Goal: Communication & Community: Participate in discussion

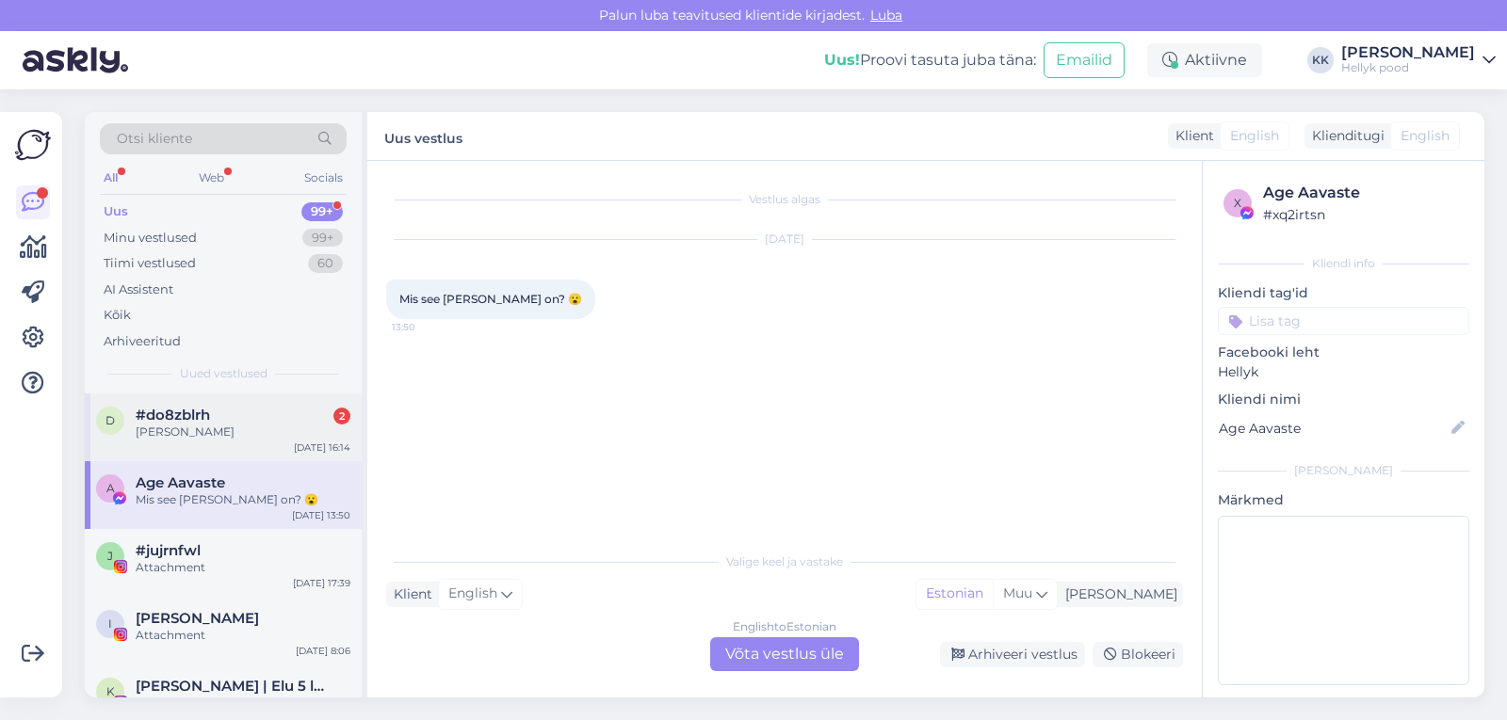
click at [188, 423] on span "#do8zblrh" at bounding box center [173, 415] width 74 height 17
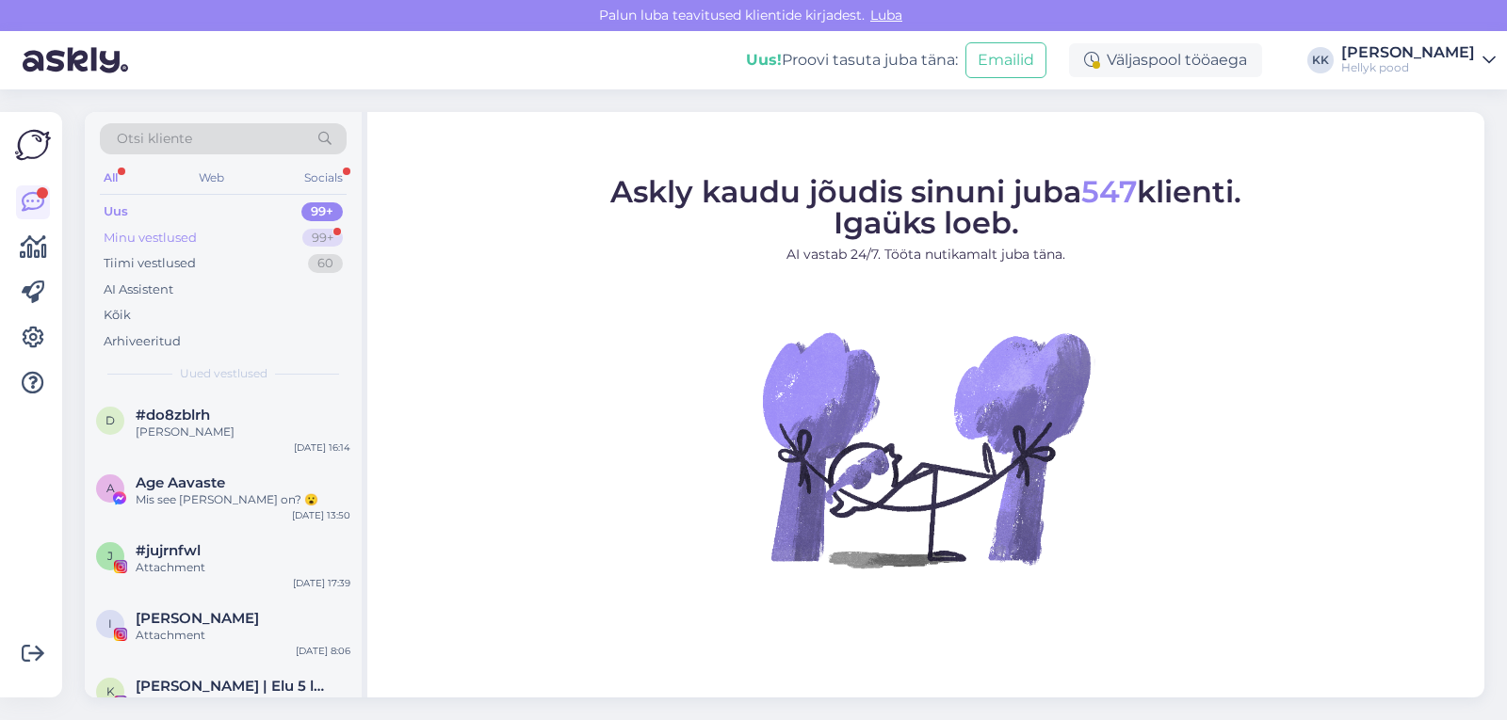
click at [184, 236] on div "Minu vestlused" at bounding box center [150, 238] width 93 height 19
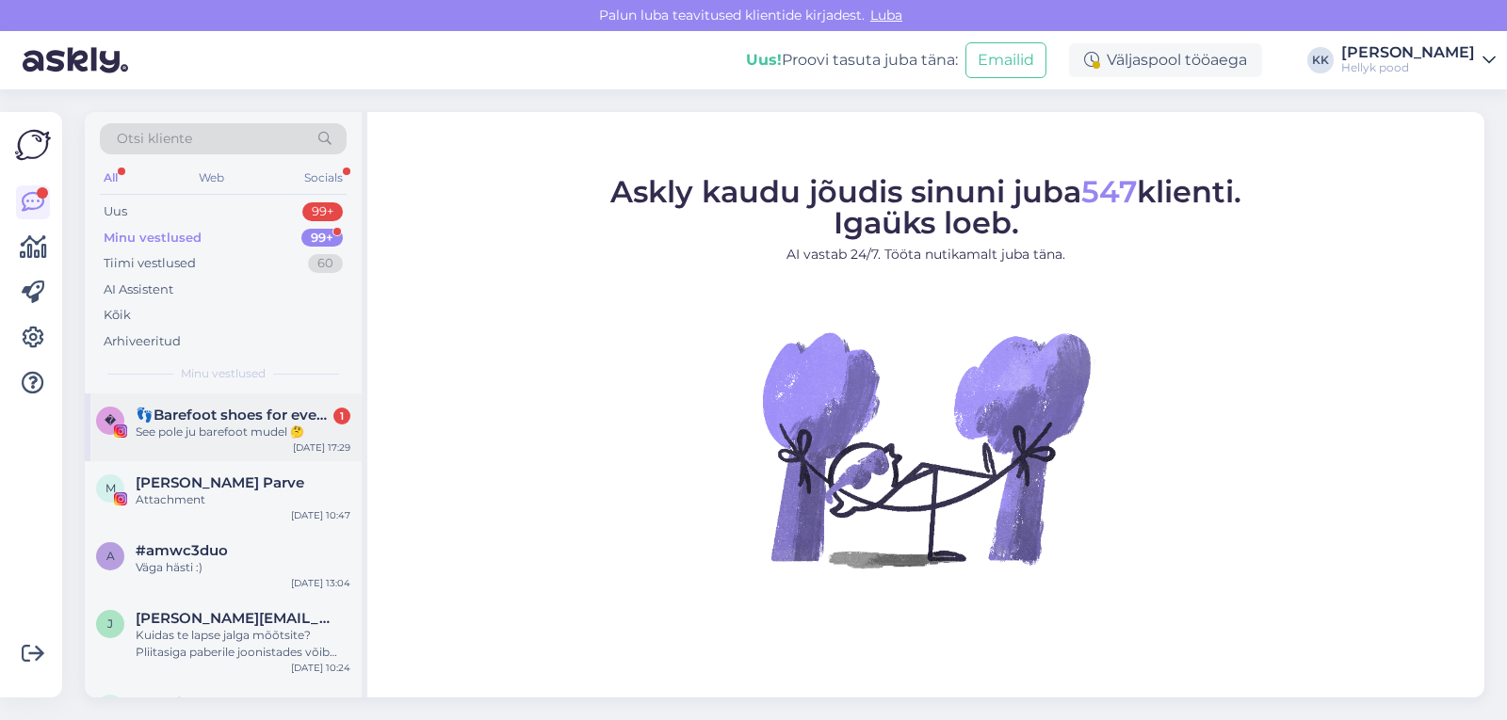
click at [210, 411] on span "👣Barefoot shoes for everyone👣" at bounding box center [234, 415] width 196 height 17
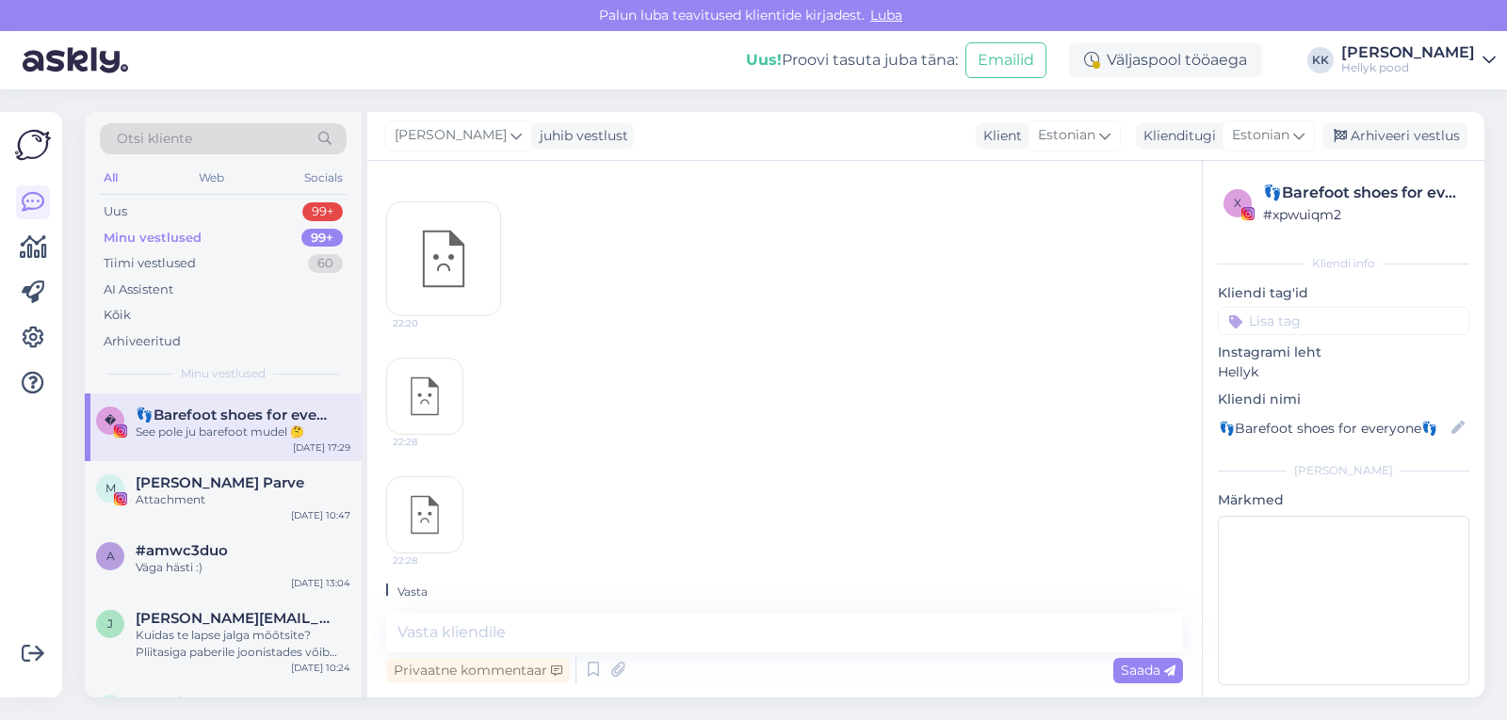
scroll to position [2127, 0]
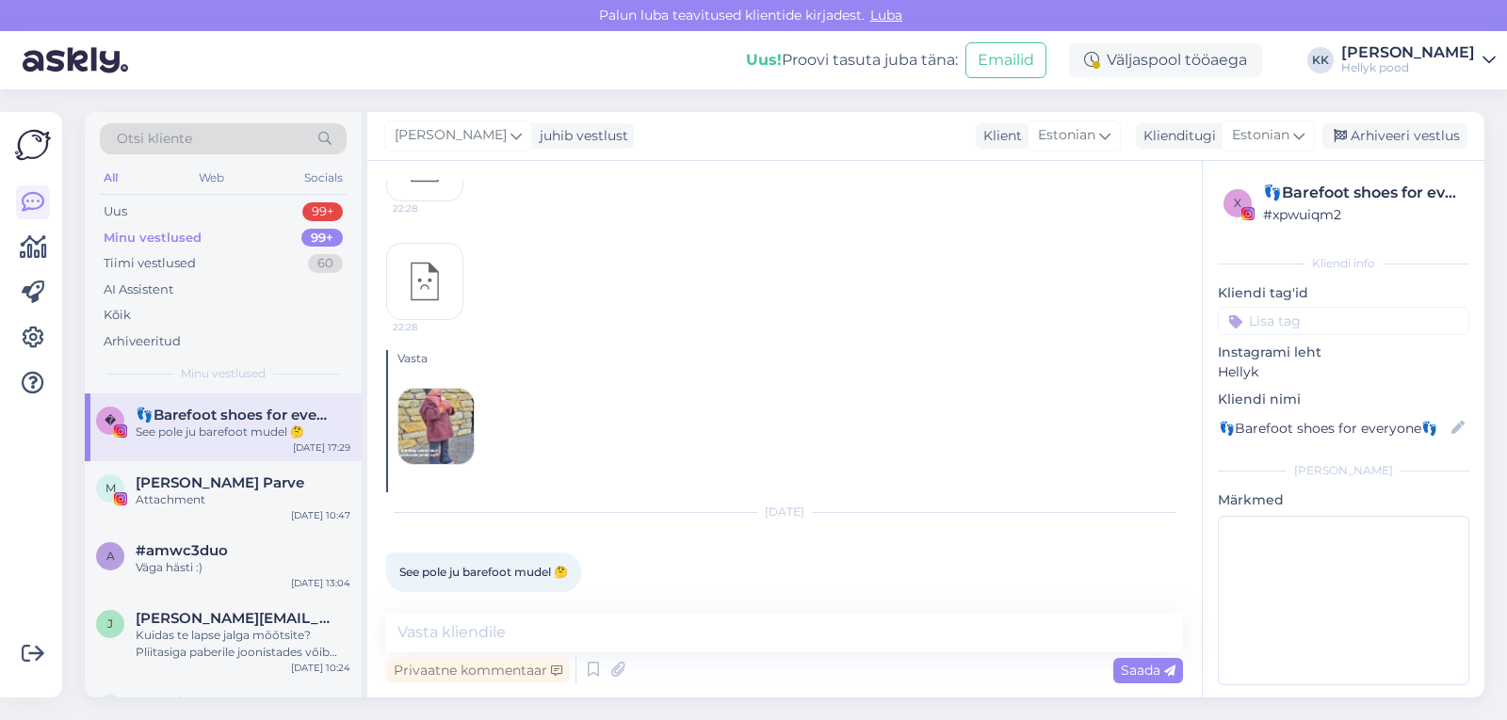
click at [436, 400] on img at bounding box center [435, 426] width 75 height 75
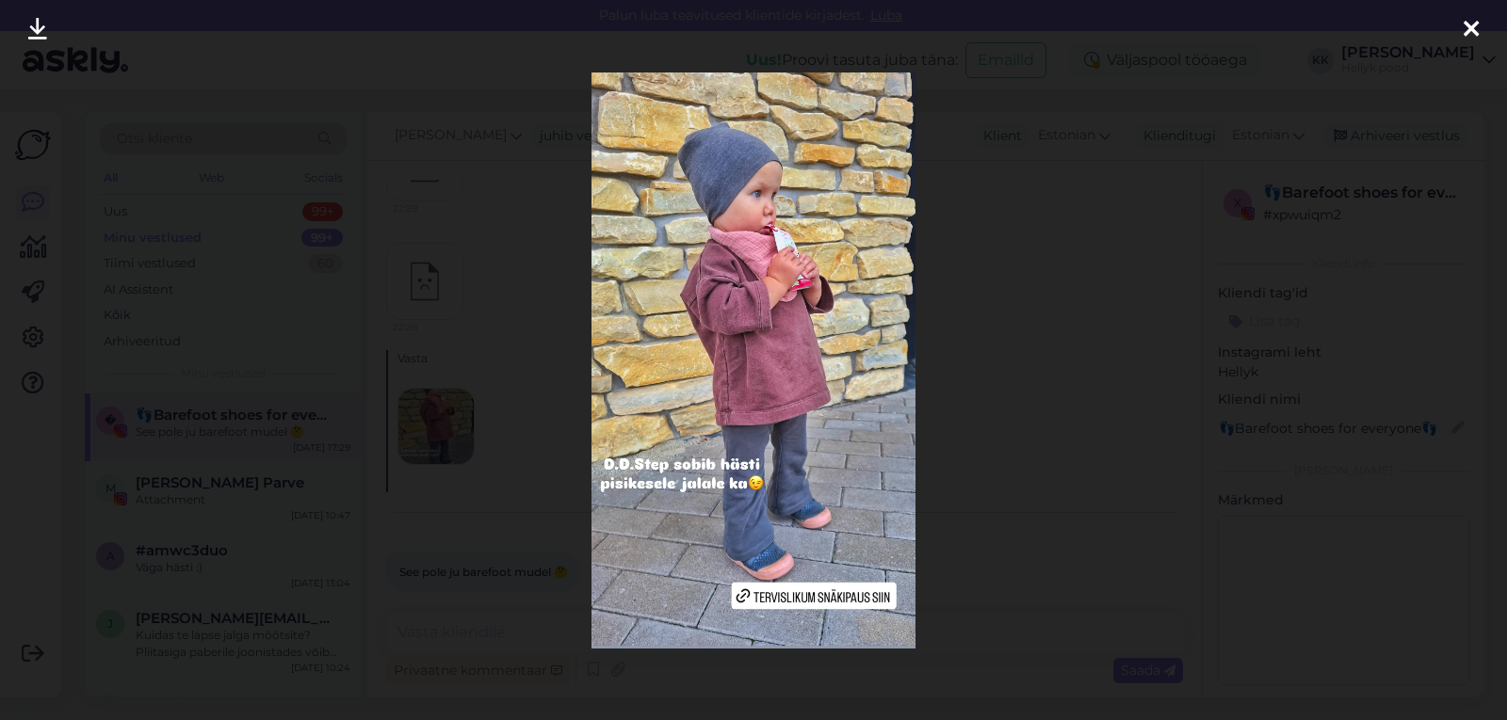
click at [982, 344] on div at bounding box center [753, 360] width 1507 height 720
